Goal: Task Accomplishment & Management: Manage account settings

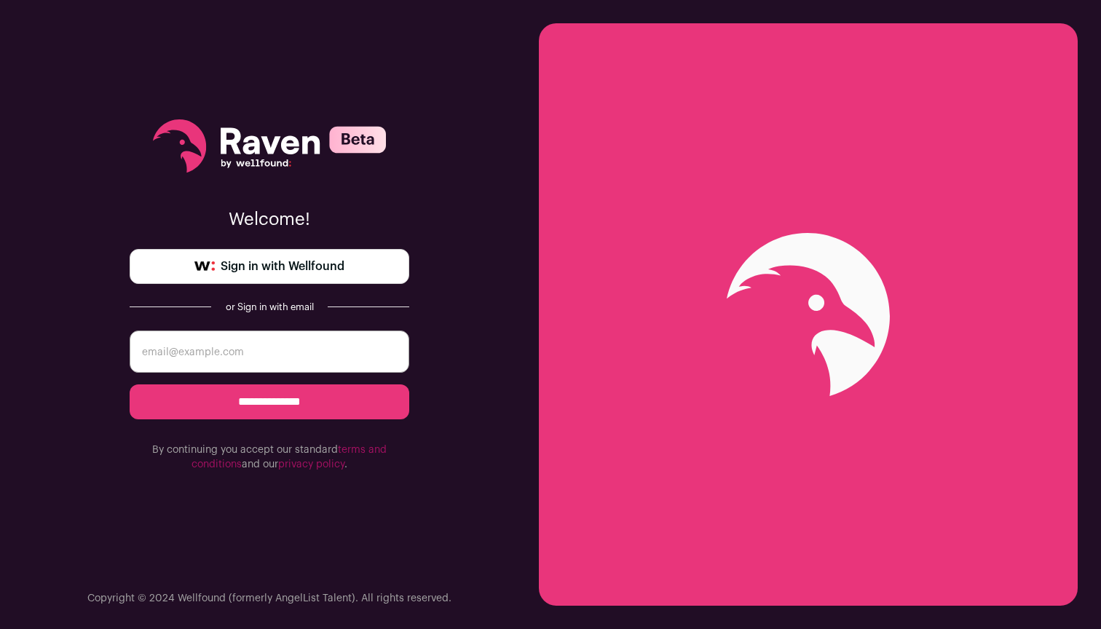
click at [295, 262] on span "Sign in with Wellfound" at bounding box center [283, 266] width 124 height 17
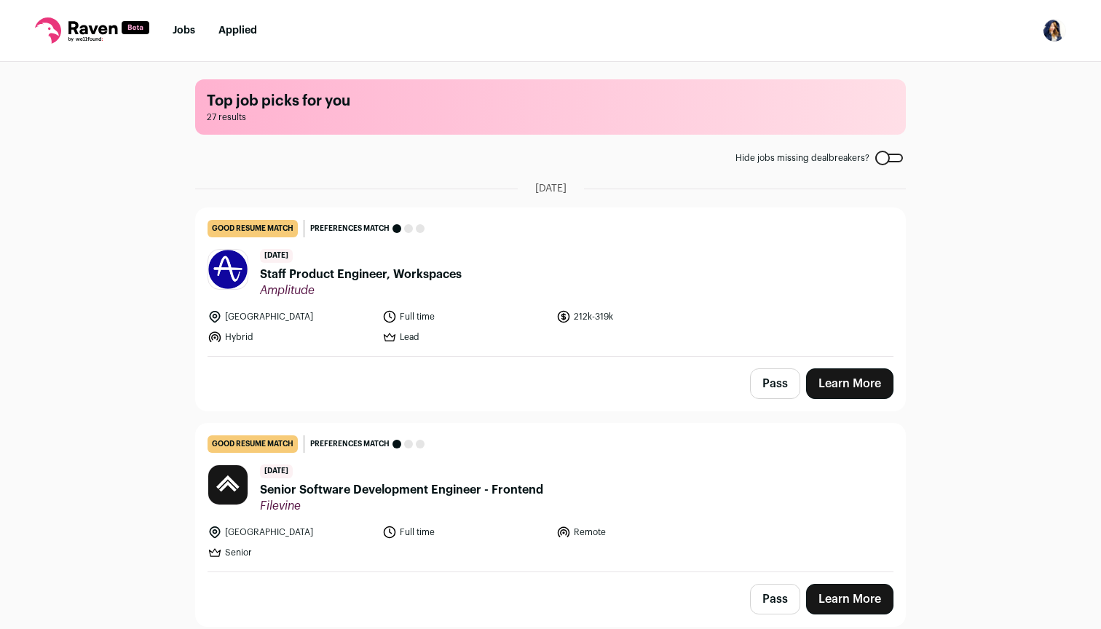
click at [173, 26] on link "Jobs" at bounding box center [184, 30] width 23 height 10
click at [236, 28] on link "Applied" at bounding box center [238, 30] width 39 height 10
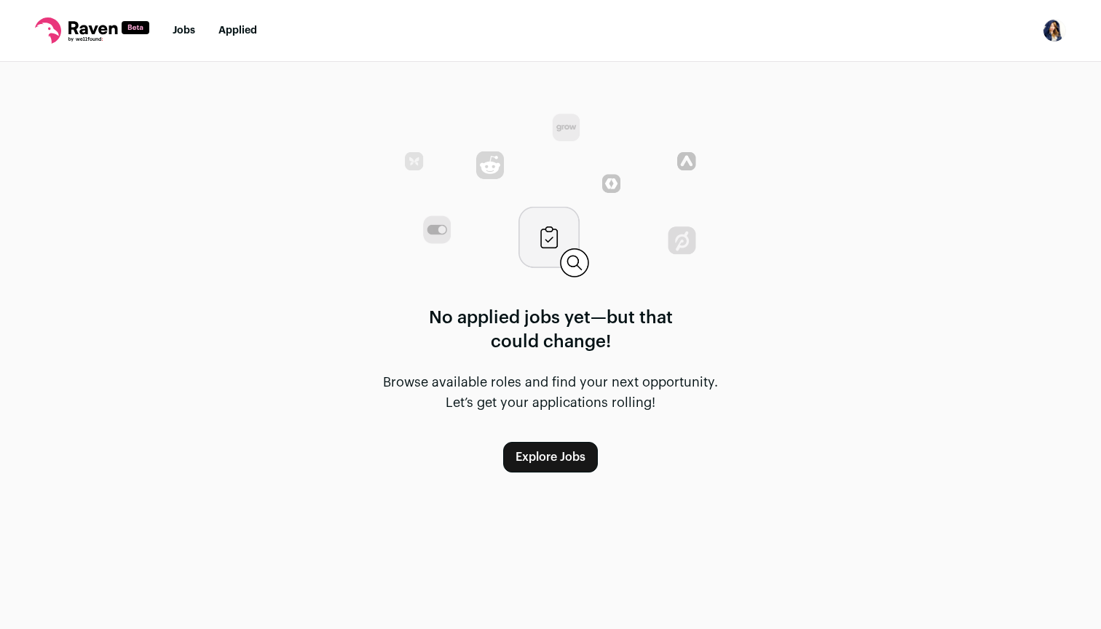
click at [161, 32] on nav "Jobs Applied Settings Notifications Preferences Resume FAQs Logout" at bounding box center [550, 31] width 1101 height 62
click at [184, 32] on link "Jobs" at bounding box center [184, 30] width 23 height 10
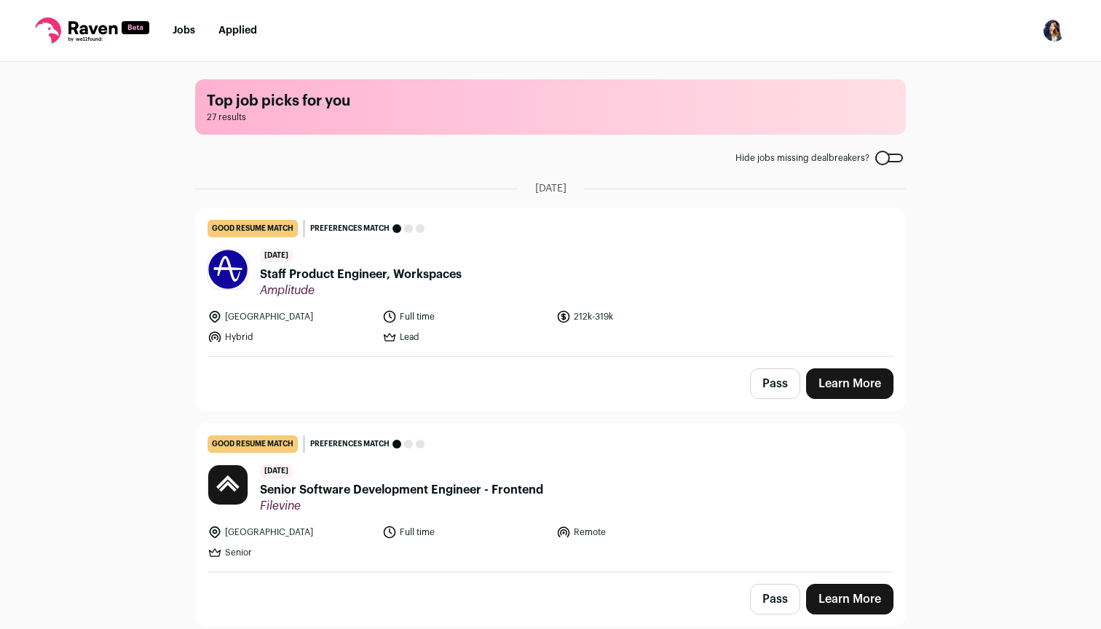
click at [900, 157] on div at bounding box center [890, 158] width 28 height 9
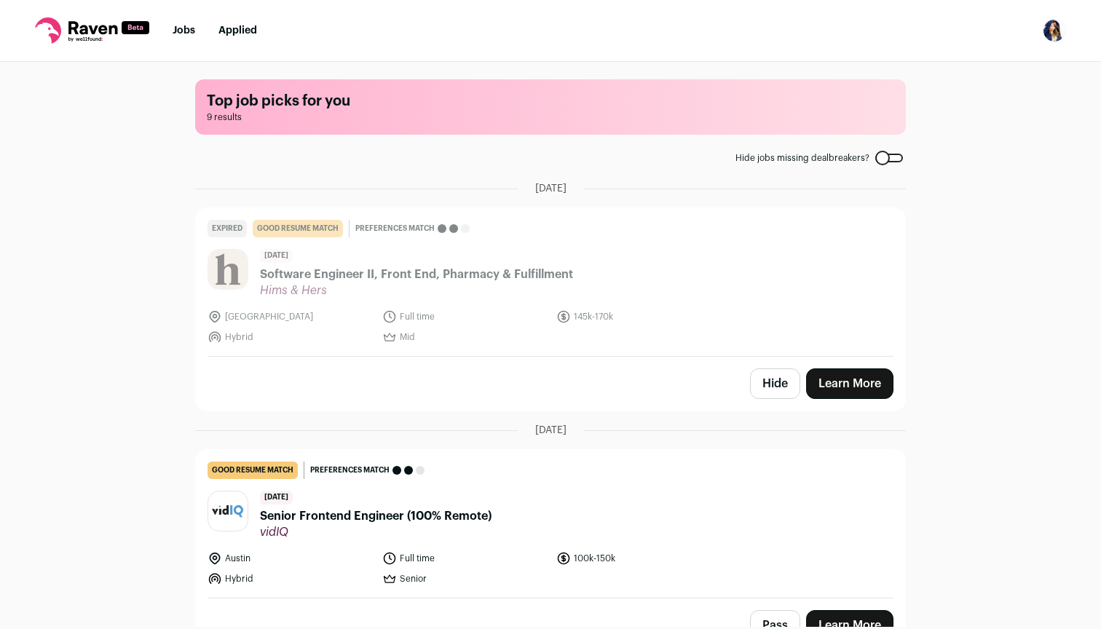
click at [1058, 25] on img "Open dropdown" at bounding box center [1054, 30] width 23 height 23
click at [982, 66] on link "Settings" at bounding box center [985, 67] width 161 height 35
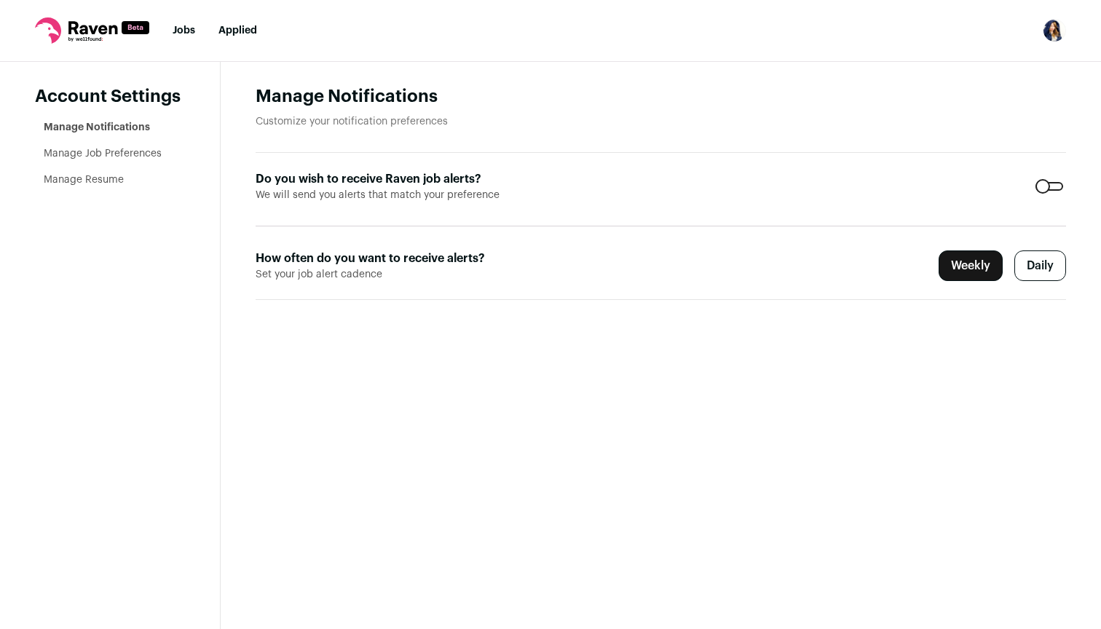
click at [76, 153] on link "Manage Job Preferences" at bounding box center [103, 154] width 118 height 10
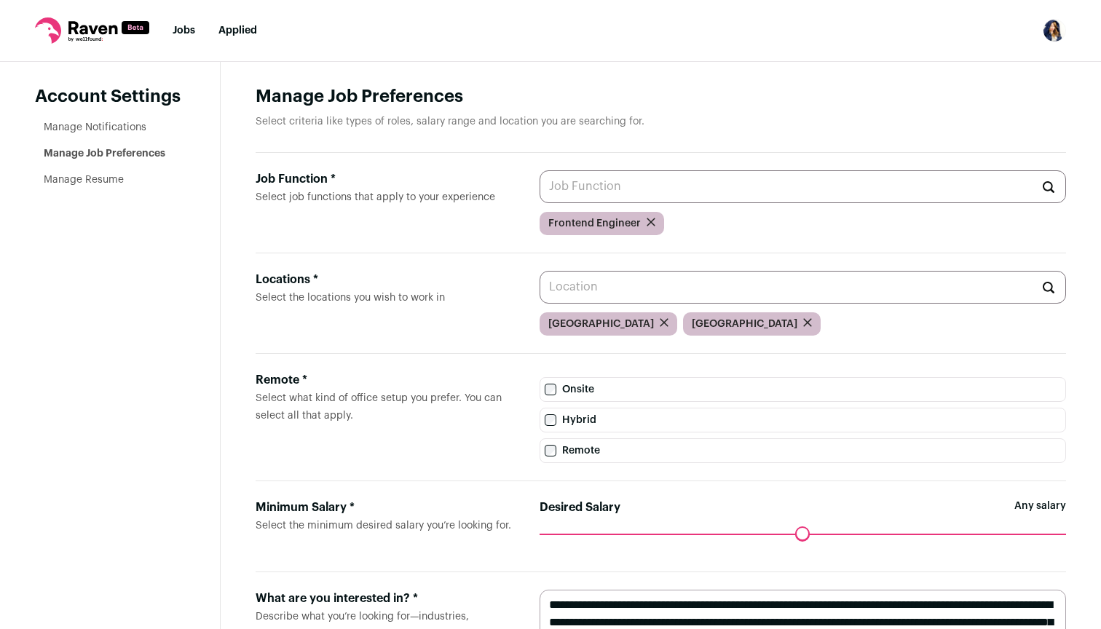
click at [607, 186] on input "Job Function * Select job functions that apply to your experience" at bounding box center [803, 186] width 527 height 33
type input "advoca"
type input "developer"
click at [390, 213] on label "Job Function * Select job functions that apply to your experience" at bounding box center [386, 202] width 261 height 65
click at [540, 203] on input "Job Function * Select job functions that apply to your experience" at bounding box center [803, 186] width 527 height 33
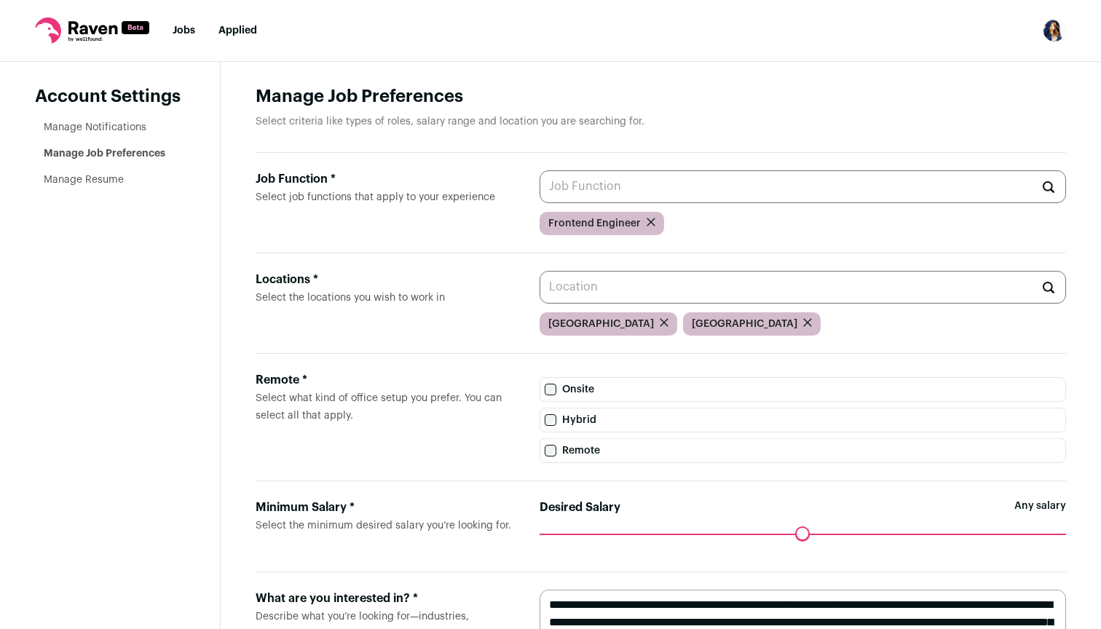
click at [390, 213] on label "Job Function * Select job functions that apply to your experience" at bounding box center [386, 202] width 261 height 65
click at [540, 203] on input "Job Function * Select job functions that apply to your experience" at bounding box center [803, 186] width 527 height 33
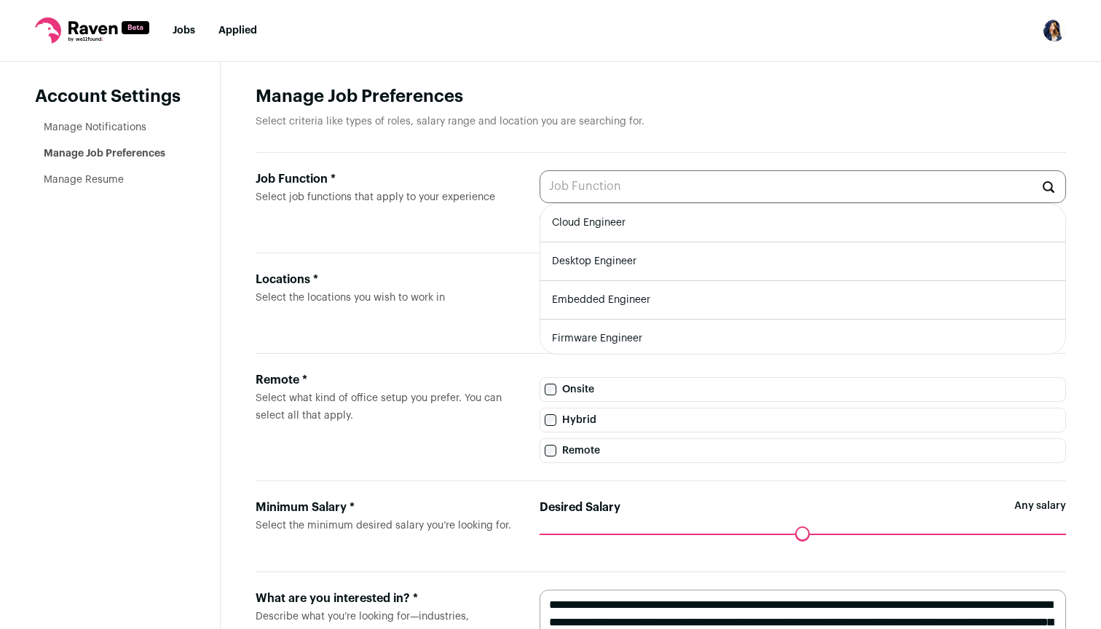
click at [80, 275] on aside "Account Settings Manage Notifications Manage Job Preferences Manage Resume" at bounding box center [110, 405] width 221 height 687
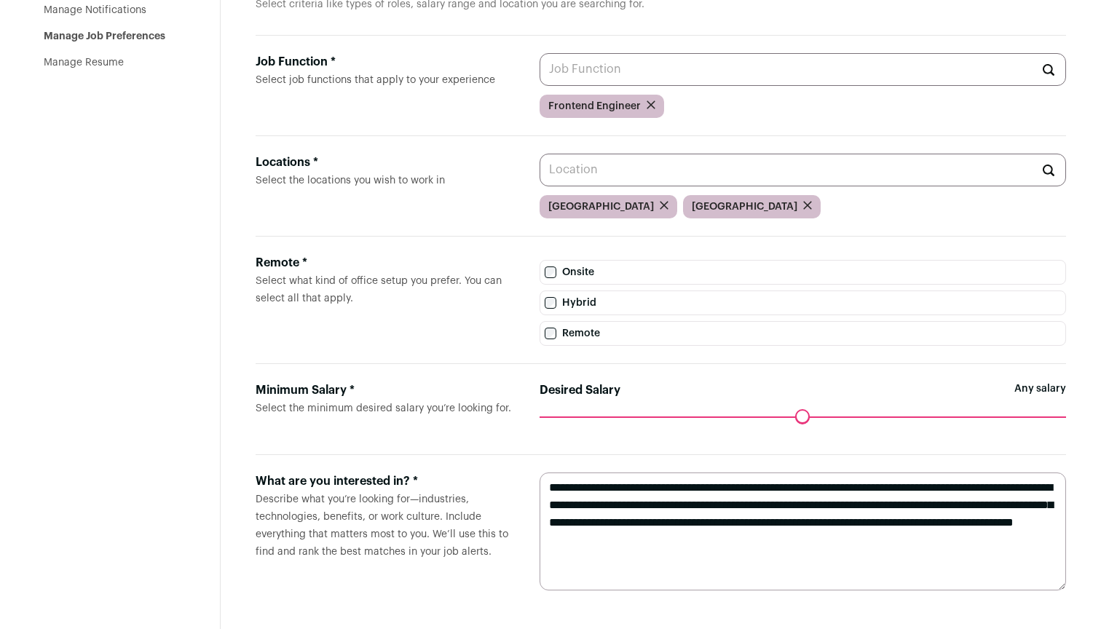
scroll to position [119, 0]
